Goal: Navigation & Orientation: Find specific page/section

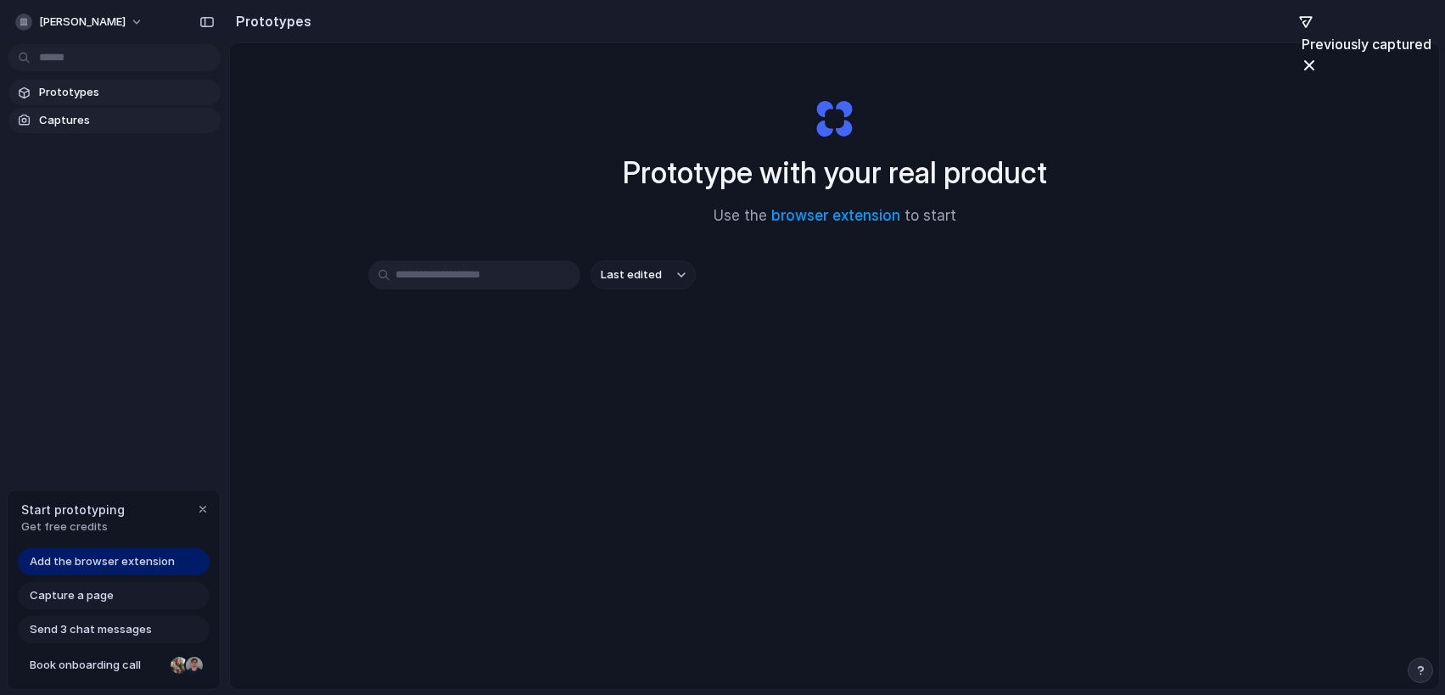
click at [64, 123] on span "Captures" at bounding box center [126, 120] width 175 height 17
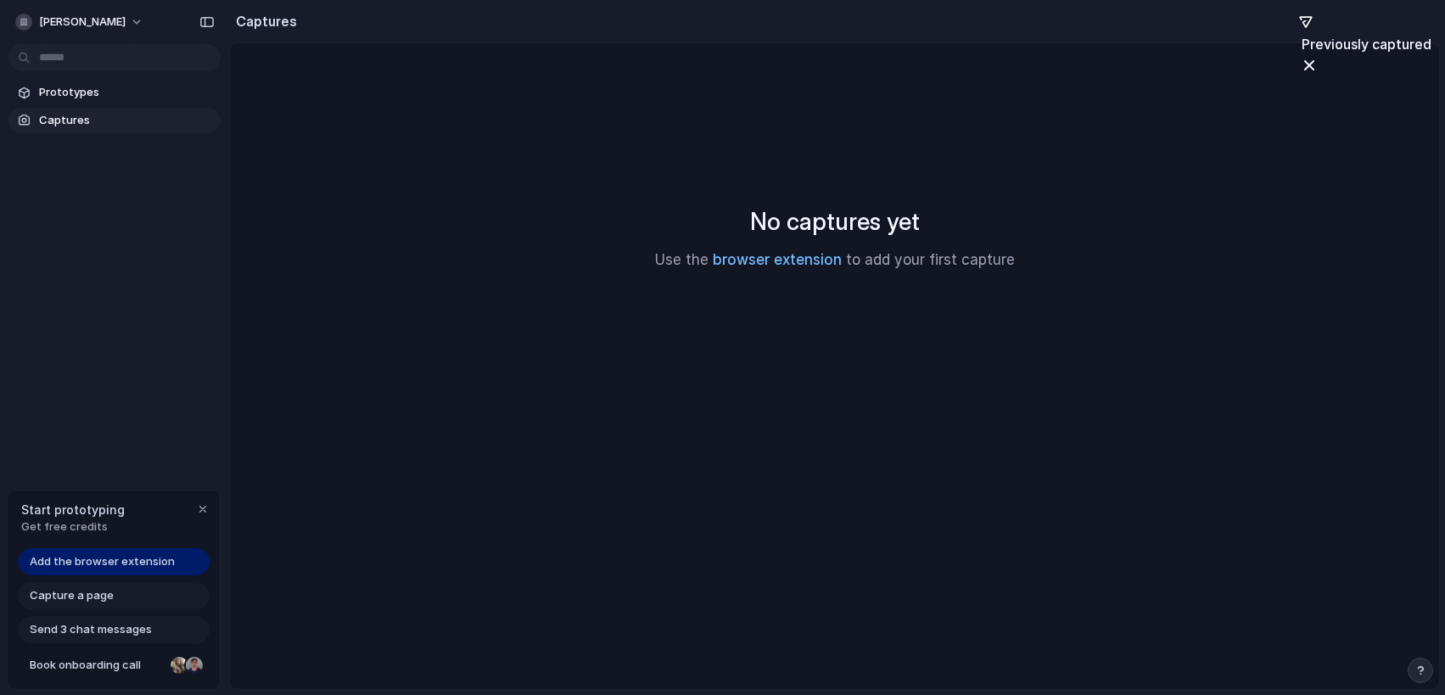
click at [798, 262] on link "browser extension" at bounding box center [777, 259] width 129 height 17
click at [89, 96] on span "Prototypes" at bounding box center [126, 92] width 175 height 17
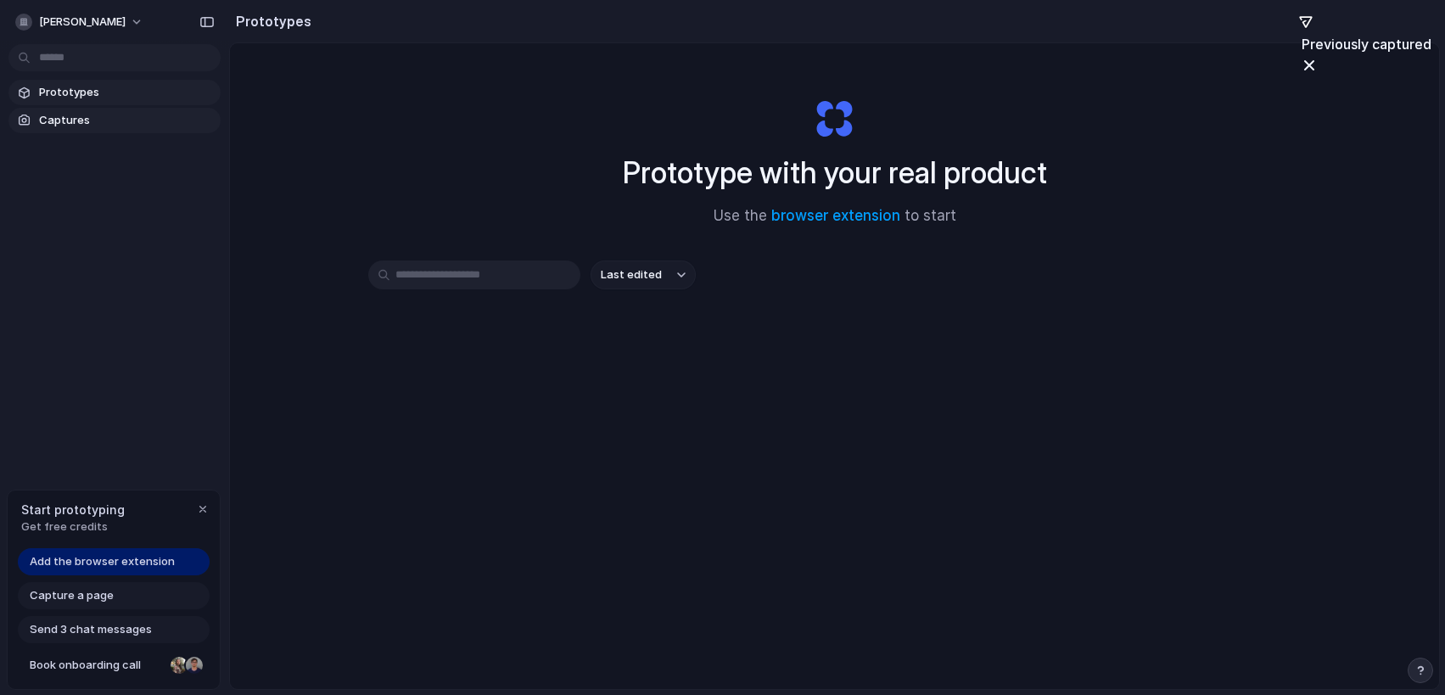
click at [90, 129] on link "Captures" at bounding box center [114, 120] width 212 height 25
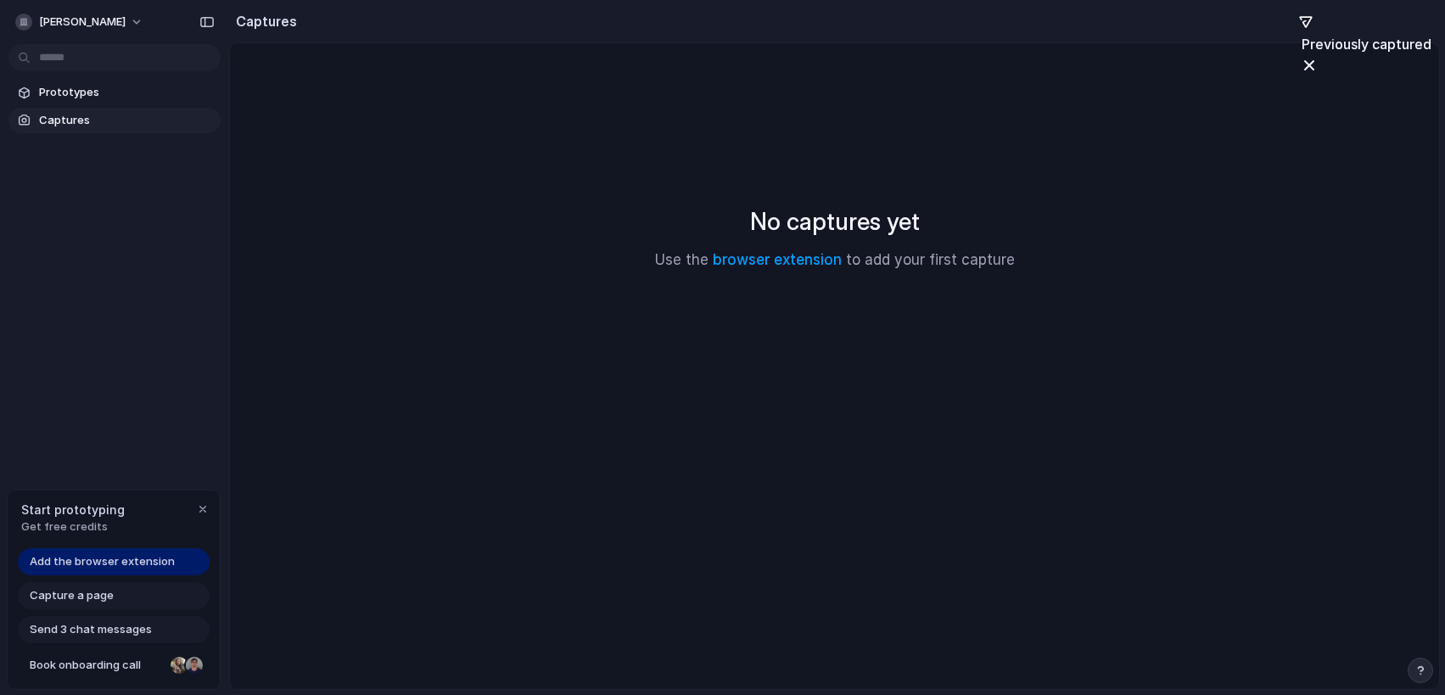
drag, startPoint x: 782, startPoint y: 265, endPoint x: 465, endPoint y: 280, distance: 316.9
click at [465, 281] on div "No captures yet Use the browser extension to add your first capture" at bounding box center [834, 238] width 1169 height 348
